Goal: Check status: Check status

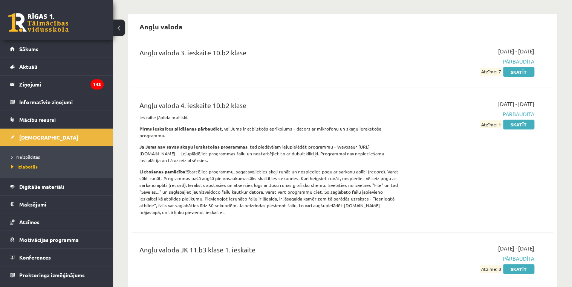
scroll to position [30, 0]
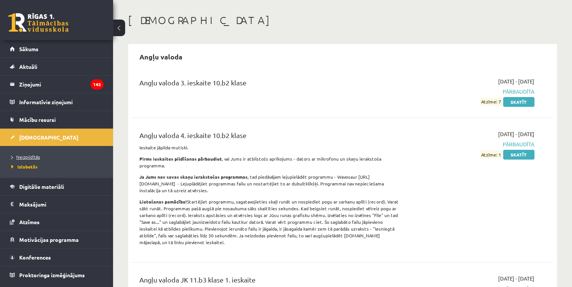
click at [24, 156] on span "Neizpildītās" at bounding box center [25, 157] width 29 height 6
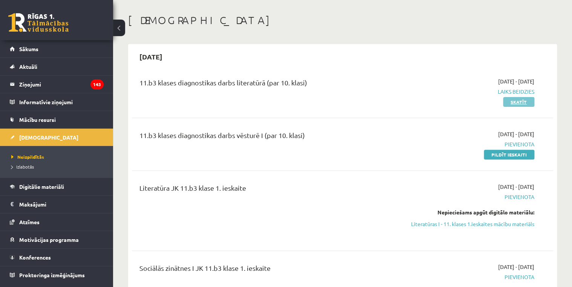
click at [520, 104] on link "Skatīt" at bounding box center [518, 102] width 31 height 10
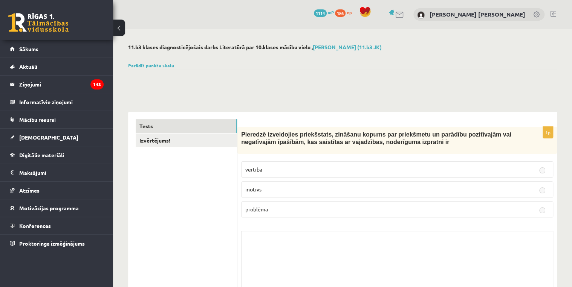
scroll to position [30, 0]
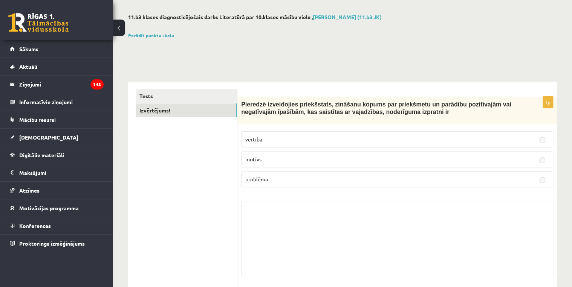
click at [176, 110] on link "Izvērtējums!" at bounding box center [186, 111] width 101 height 14
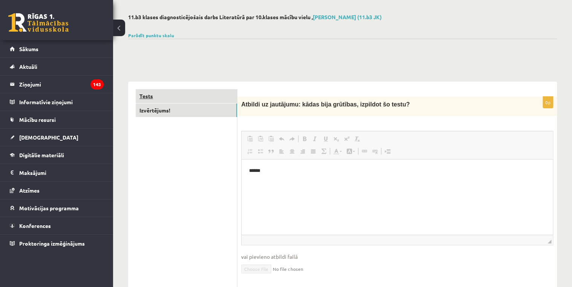
scroll to position [0, 0]
click at [203, 98] on link "Tests" at bounding box center [186, 96] width 101 height 14
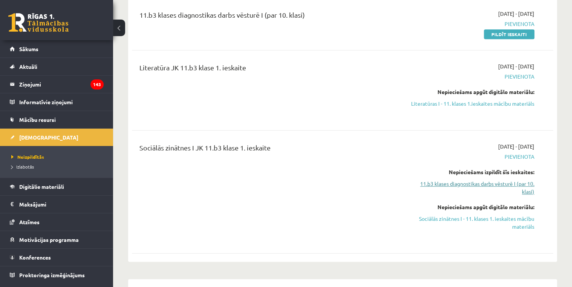
scroll to position [60, 0]
